Goal: Task Accomplishment & Management: Manage account settings

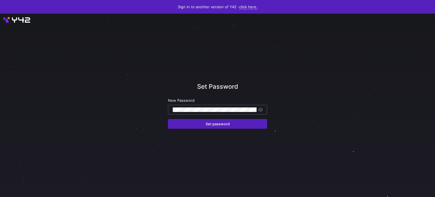
click at [211, 105] on div at bounding box center [215, 109] width 84 height 9
click at [168, 119] on button "Set password" at bounding box center [217, 124] width 99 height 10
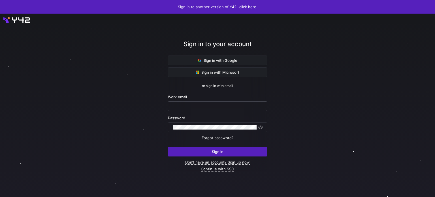
click at [235, 104] on div at bounding box center [217, 106] width 89 height 9
type input "l.braz@zendrop.com"
click at [168, 147] on button "Sign in" at bounding box center [217, 152] width 99 height 10
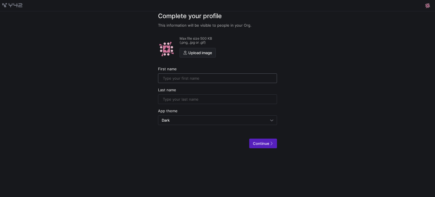
click at [192, 78] on input "text" at bounding box center [217, 78] width 109 height 5
type input "Lucas"
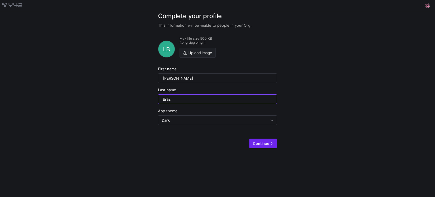
type input "Braz"
click at [259, 142] on span "Continue" at bounding box center [261, 143] width 16 height 5
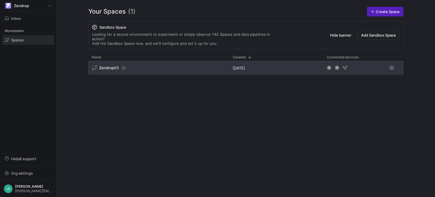
click at [162, 64] on div "ZendropV3" at bounding box center [158, 68] width 141 height 14
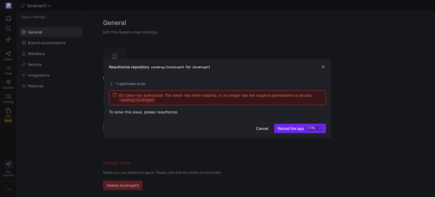
click at [300, 129] on span "Reload the app" at bounding box center [291, 128] width 26 height 5
